Goal: Task Accomplishment & Management: Complete application form

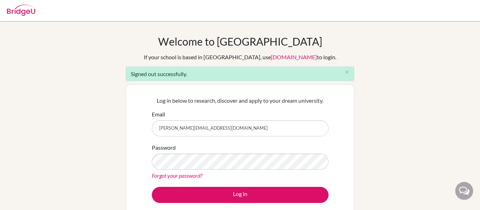
type input "[PERSON_NAME][EMAIL_ADDRESS][DOMAIN_NAME]"
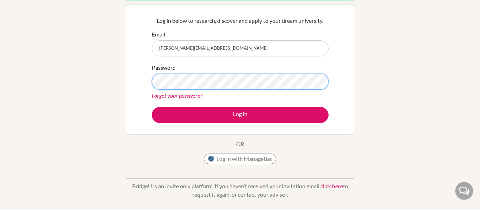
scroll to position [79, 0]
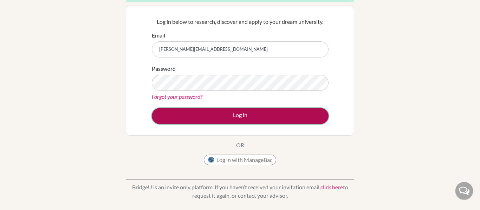
click at [219, 116] on button "Log in" at bounding box center [240, 116] width 177 height 16
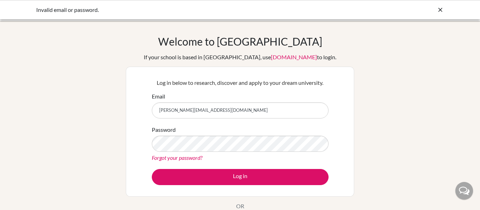
drag, startPoint x: 200, startPoint y: 112, endPoint x: 149, endPoint y: 106, distance: 52.0
click at [149, 106] on div "Log in below to research, discover and apply to your dream university. Email ha…" at bounding box center [239, 132] width 185 height 116
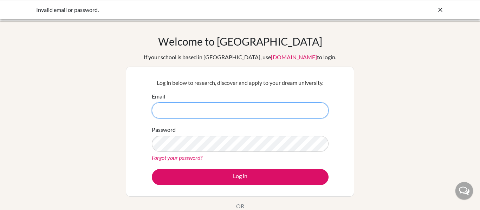
click at [200, 114] on input "Email" at bounding box center [240, 111] width 177 height 16
type input "hazeljoseph3011@gmail.com"
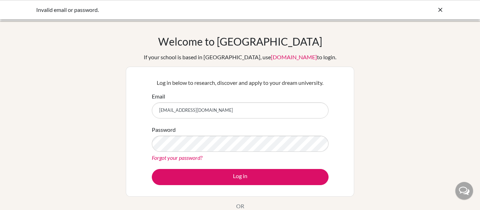
click at [198, 131] on div "Password Forgot your password?" at bounding box center [240, 144] width 177 height 37
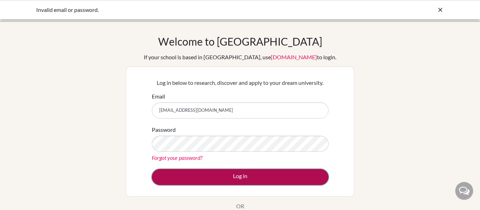
click at [264, 176] on button "Log in" at bounding box center [240, 177] width 177 height 16
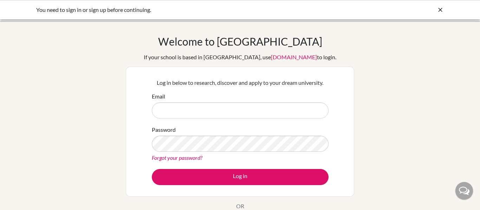
click at [190, 113] on input "Email" at bounding box center [240, 111] width 177 height 16
type input "[EMAIL_ADDRESS][DOMAIN_NAME]"
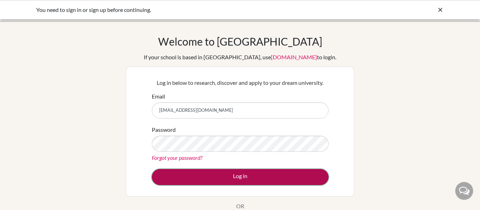
click at [241, 176] on button "Log in" at bounding box center [240, 177] width 177 height 16
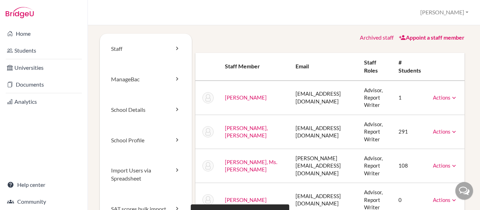
click at [446, 96] on link "Actions" at bounding box center [445, 97] width 25 height 6
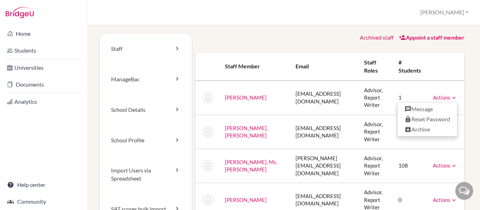
click at [397, 97] on td "1" at bounding box center [410, 98] width 34 height 34
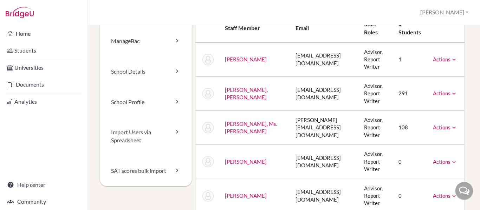
scroll to position [41, 0]
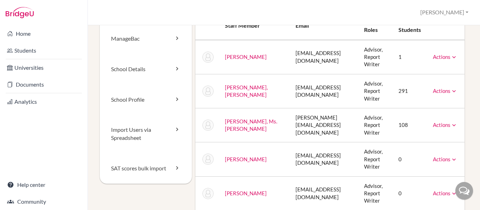
click at [403, 93] on td "291" at bounding box center [410, 91] width 34 height 34
click at [436, 88] on link "Actions" at bounding box center [445, 91] width 25 height 6
click at [311, 107] on td "interncc@gsis.ac.in" at bounding box center [324, 91] width 68 height 34
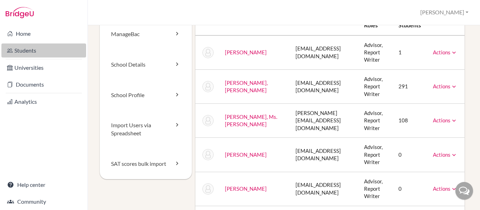
click at [27, 51] on link "Students" at bounding box center [43, 51] width 85 height 14
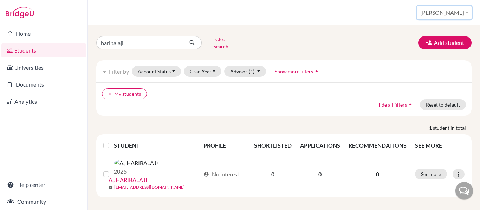
click at [459, 11] on button "[PERSON_NAME]" at bounding box center [444, 12] width 54 height 13
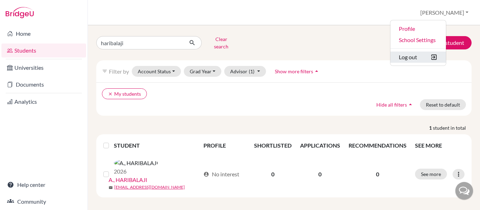
click at [432, 57] on button "Log out" at bounding box center [417, 57] width 55 height 11
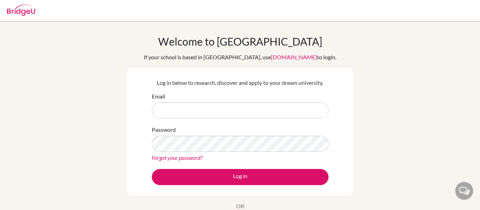
click at [271, 55] on link "[DOMAIN_NAME]" at bounding box center [294, 57] width 46 height 7
type input "[EMAIL_ADDRESS][DOMAIN_NAME]"
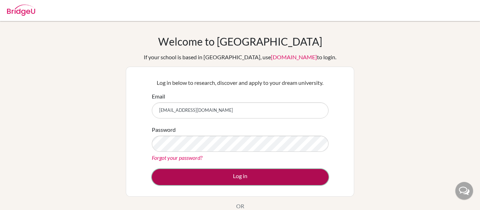
click at [226, 175] on button "Log in" at bounding box center [240, 177] width 177 height 16
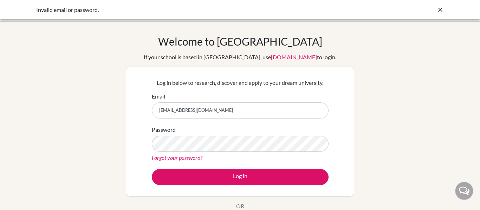
drag, startPoint x: 207, startPoint y: 112, endPoint x: 153, endPoint y: 113, distance: 53.8
click at [153, 113] on input "8227@gsis.ac.in" at bounding box center [240, 111] width 177 height 16
type input "interncc@gsis.ac.in"
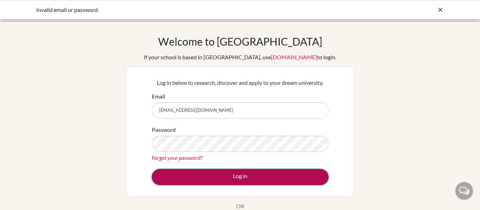
click at [205, 177] on button "Log in" at bounding box center [240, 177] width 177 height 16
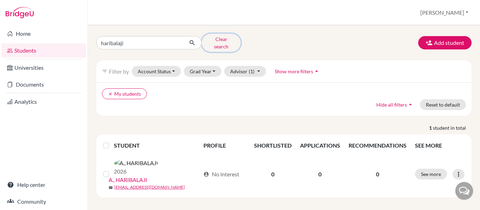
click at [223, 41] on button "Clear search" at bounding box center [221, 43] width 39 height 18
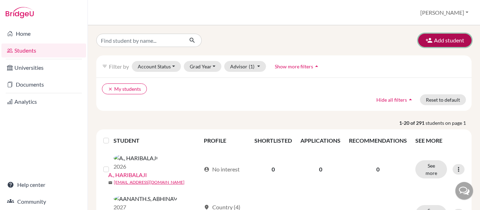
click at [440, 42] on button "Add student" at bounding box center [444, 40] width 53 height 13
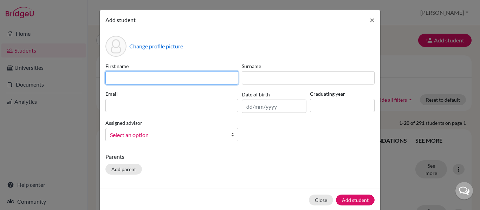
click at [138, 73] on input at bounding box center [171, 77] width 133 height 13
type input "Hazel J Karen"
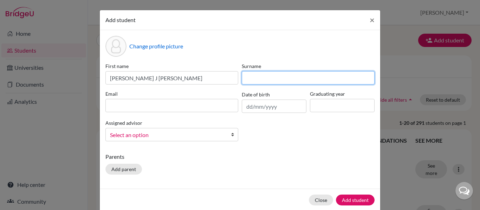
click at [258, 77] on input at bounding box center [308, 77] width 133 height 13
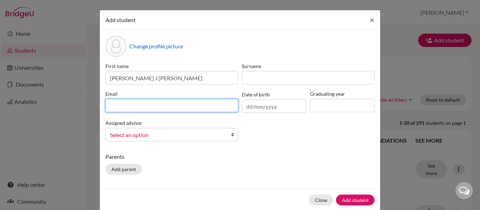
click at [175, 107] on div "Email" at bounding box center [172, 101] width 136 height 23
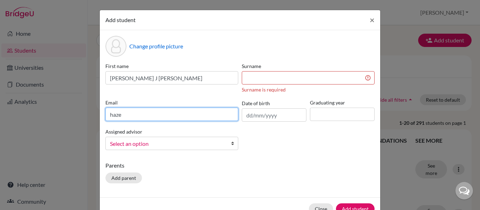
type input "hazel.j@gsis.ac.in"
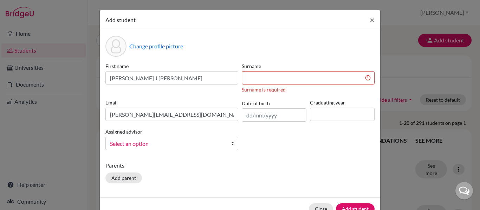
click at [194, 140] on span "Select an option" at bounding box center [167, 143] width 114 height 9
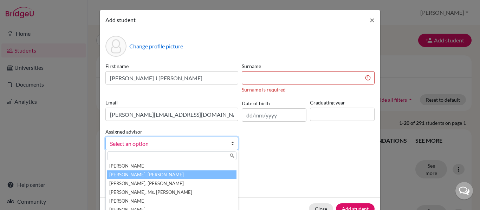
click at [158, 172] on li "Karen, Hazel J" at bounding box center [171, 175] width 129 height 9
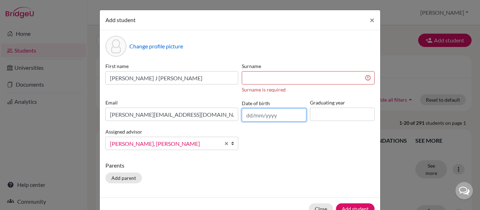
click at [263, 118] on input "text" at bounding box center [274, 115] width 65 height 13
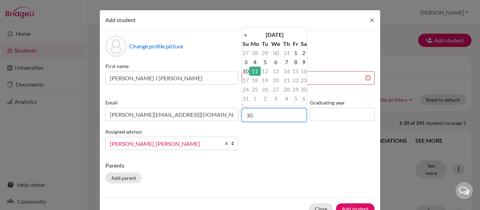
type input "3"
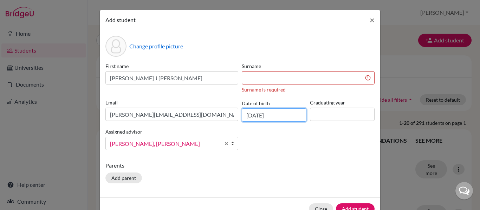
type input "30/01/1999"
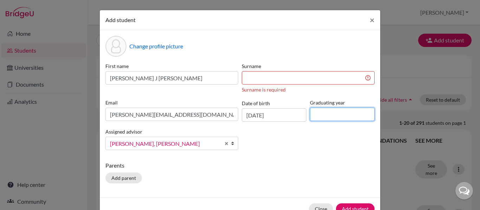
click at [334, 115] on input at bounding box center [342, 114] width 65 height 13
type input "2026"
click at [267, 80] on input at bounding box center [308, 77] width 133 height 13
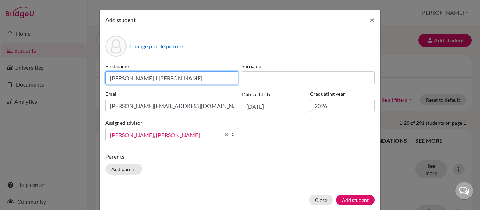
click at [168, 78] on input "Hazel J Karen" at bounding box center [171, 77] width 133 height 13
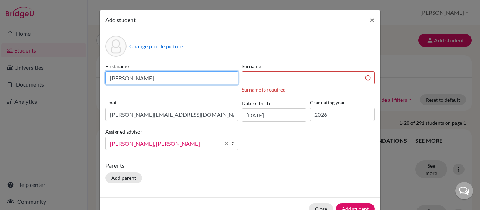
type input "[PERSON_NAME]"
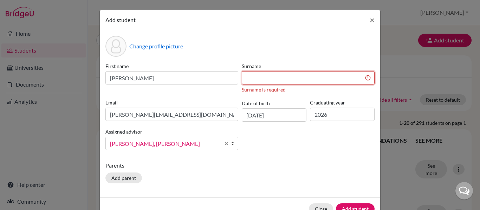
click at [277, 77] on input at bounding box center [308, 77] width 133 height 13
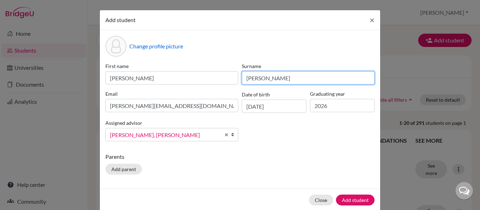
type input "Karen"
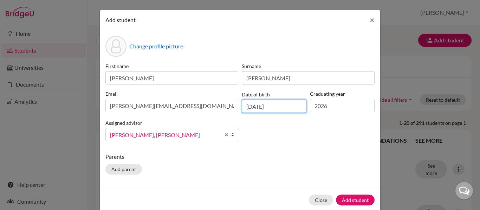
click at [270, 105] on input "30/01/1999" at bounding box center [274, 106] width 65 height 13
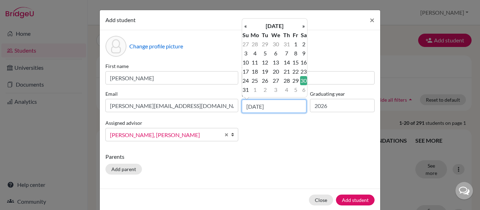
click at [277, 106] on input "30/01/1999" at bounding box center [274, 106] width 65 height 13
type input "30/01/2008"
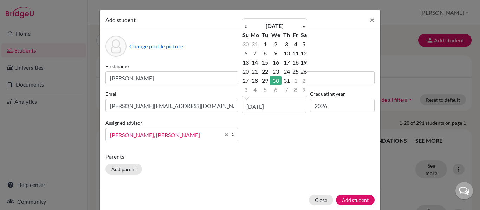
click at [309, 144] on div "First name Hazel J Surname Karen Email hazel.j@gsis.ac.in Date of birth 30/01/2…" at bounding box center [240, 105] width 272 height 85
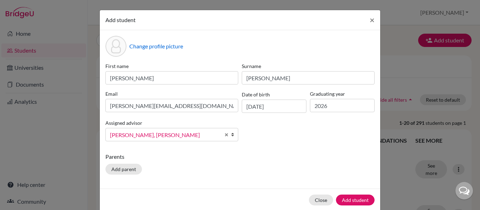
scroll to position [11, 0]
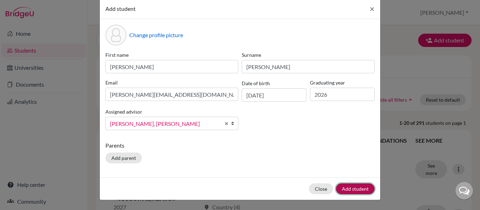
click at [355, 189] on button "Add student" at bounding box center [355, 189] width 39 height 11
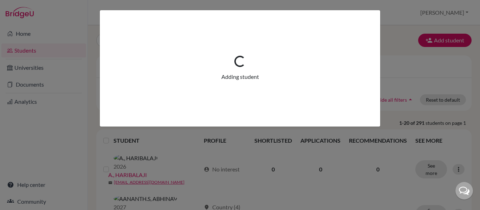
scroll to position [0, 0]
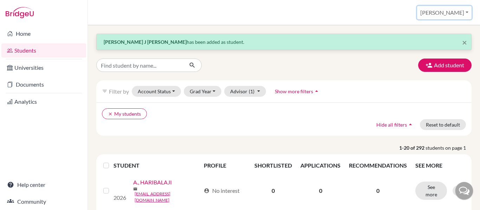
click at [457, 10] on button "[PERSON_NAME]" at bounding box center [444, 12] width 54 height 13
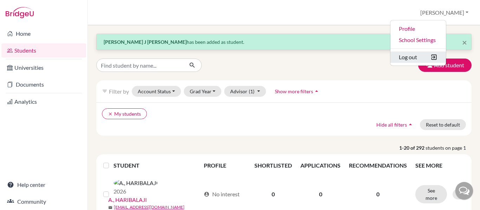
click at [438, 59] on button "Log out" at bounding box center [417, 57] width 55 height 11
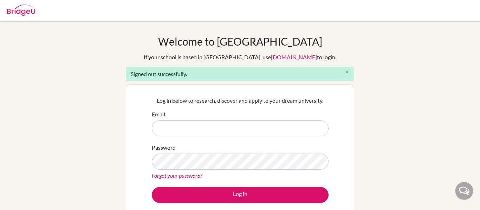
click at [225, 132] on input "Email" at bounding box center [240, 128] width 177 height 16
type input "[PERSON_NAME][EMAIL_ADDRESS][DOMAIN_NAME]"
